Goal: Task Accomplishment & Management: Use online tool/utility

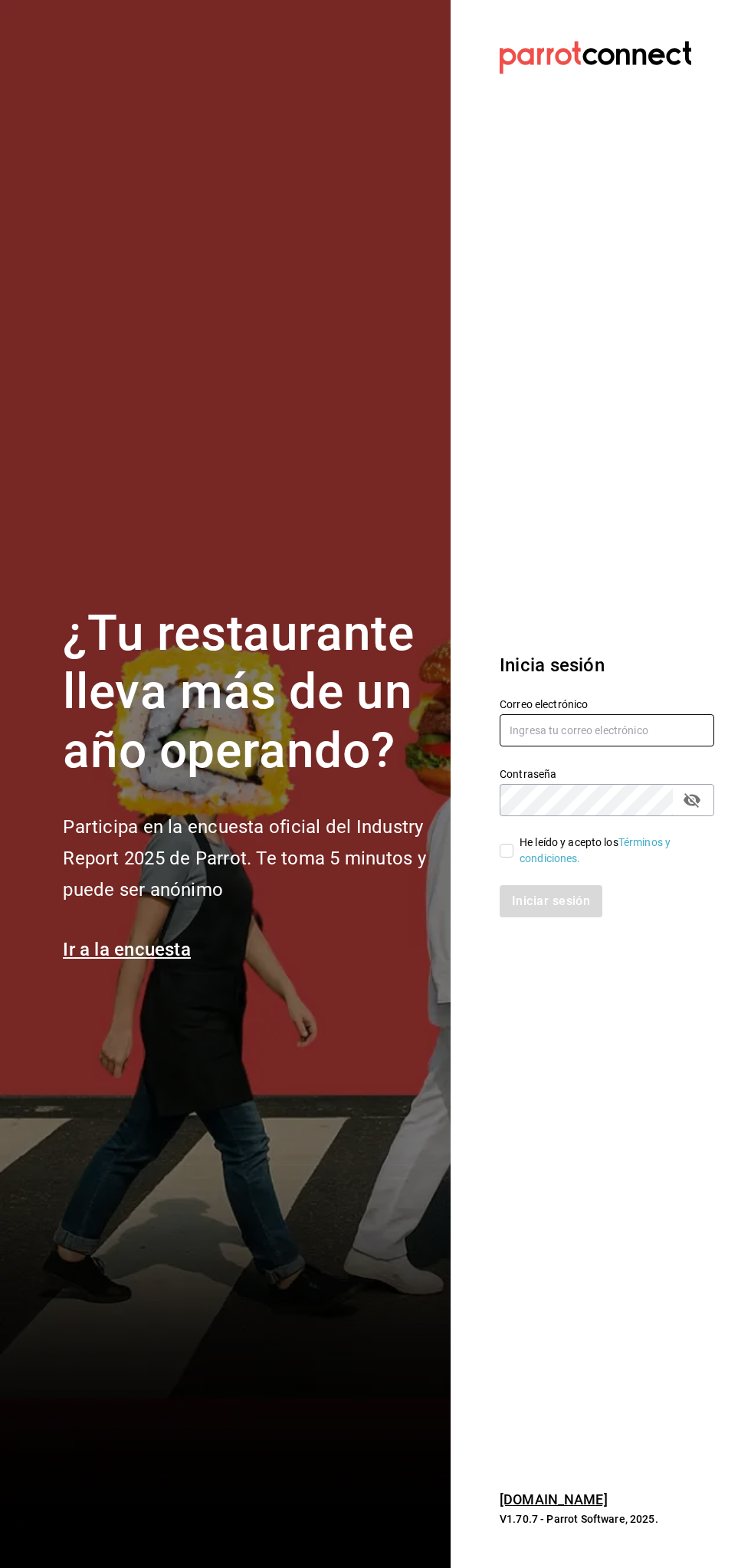
click at [647, 732] on input "text" at bounding box center [607, 729] width 215 height 32
type input "[EMAIL_ADDRESS][DOMAIN_NAME]"
click at [513, 843] on input "He leído y acepto los Términos y condiciones." at bounding box center [507, 850] width 14 height 14
checkbox input "true"
click at [550, 901] on button "Iniciar sesión" at bounding box center [552, 901] width 105 height 32
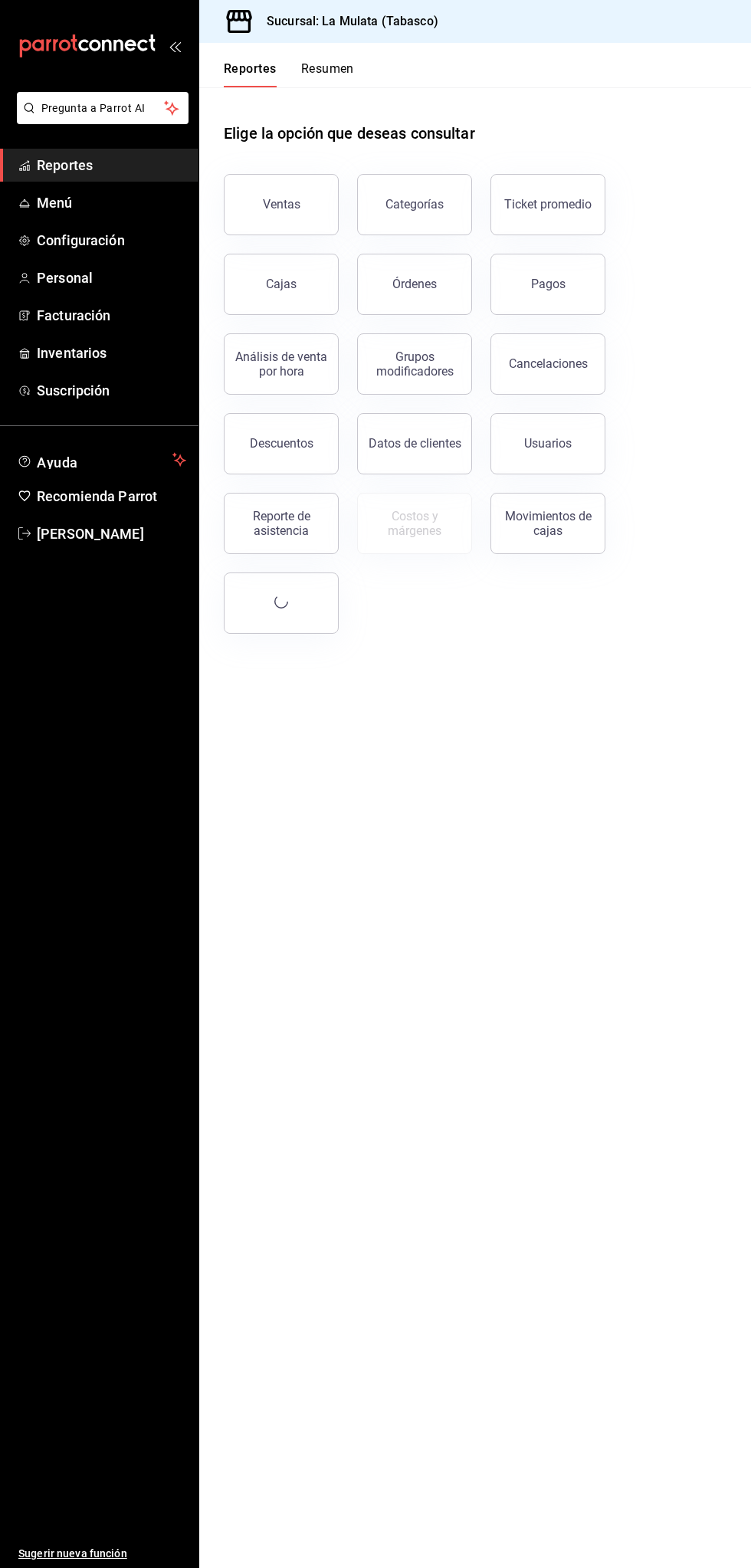
click at [314, 64] on button "Resumen" at bounding box center [327, 74] width 53 height 26
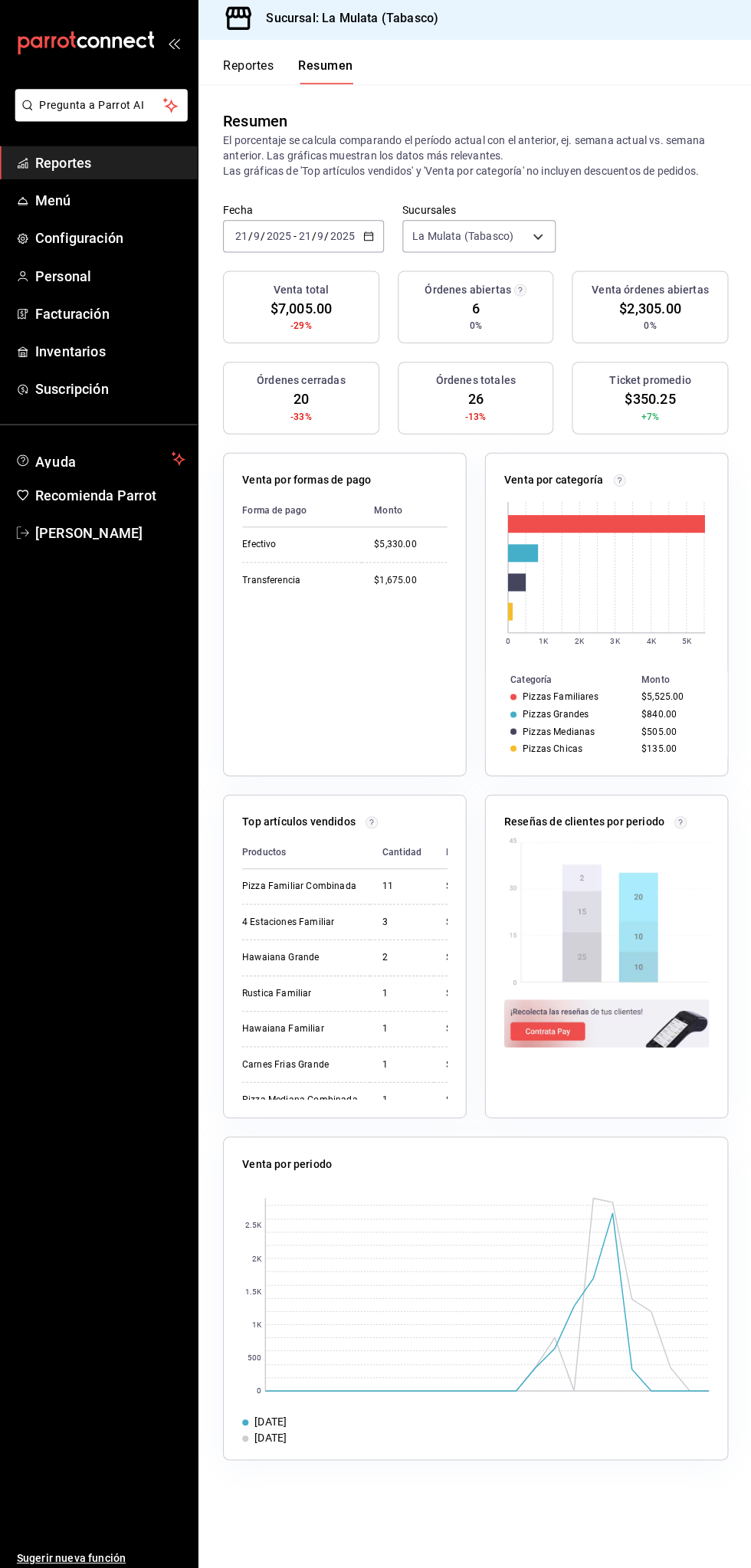
click at [305, 238] on input "21" at bounding box center [305, 238] width 14 height 12
click at [246, 285] on span "Hoy" at bounding box center [296, 284] width 119 height 16
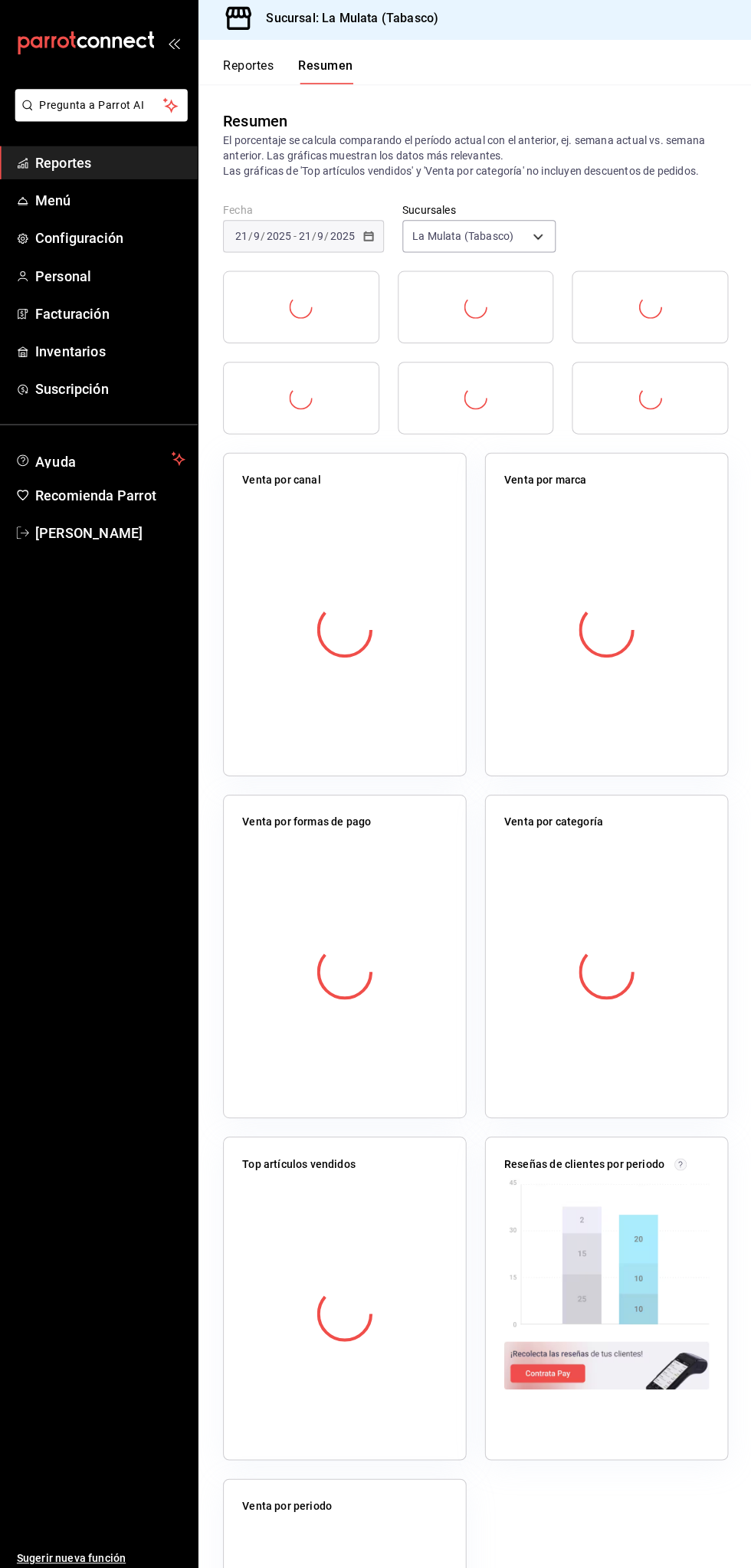
click at [326, 238] on span "/" at bounding box center [327, 238] width 5 height 12
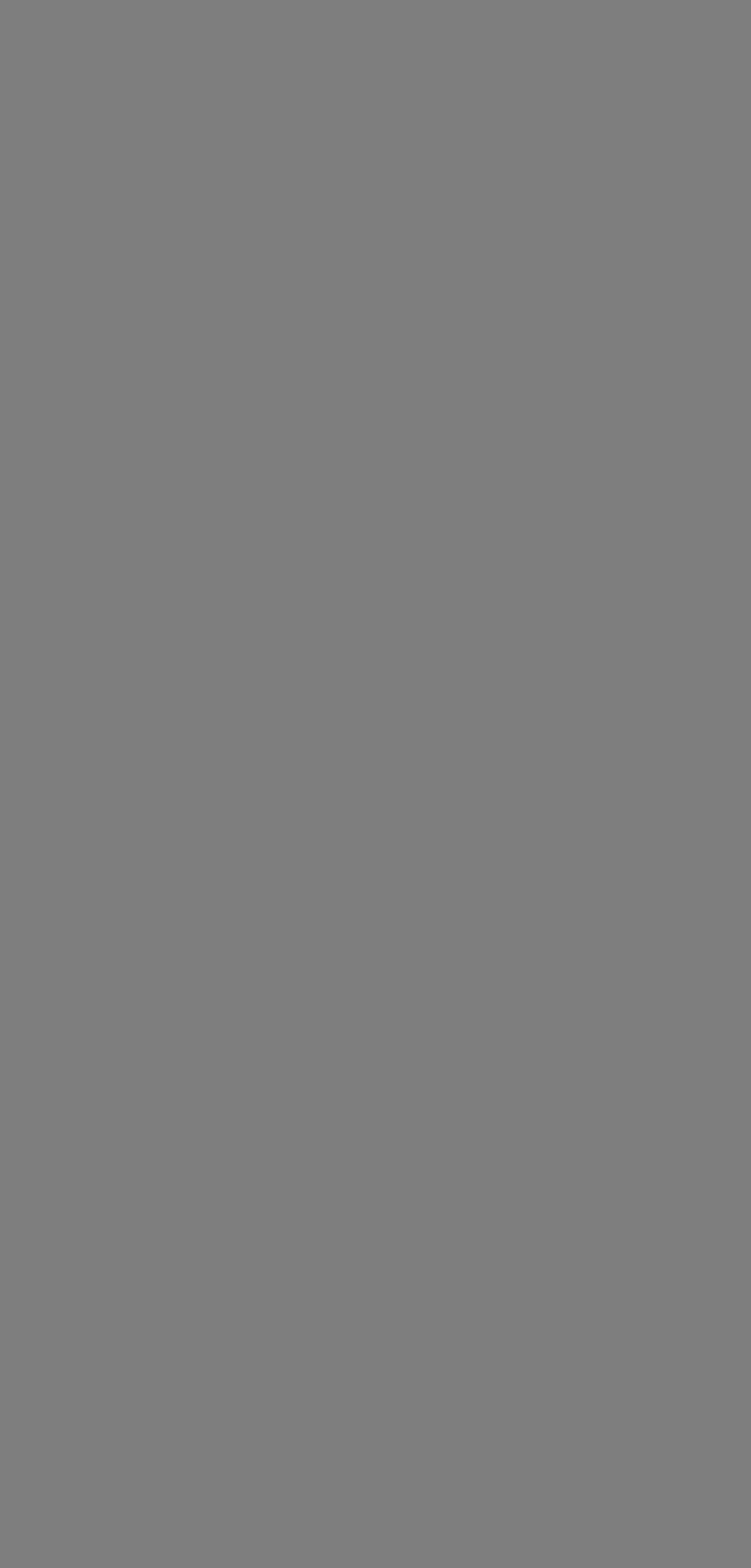
click at [260, 91] on div at bounding box center [375, 784] width 751 height 1568
